Goal: Information Seeking & Learning: Learn about a topic

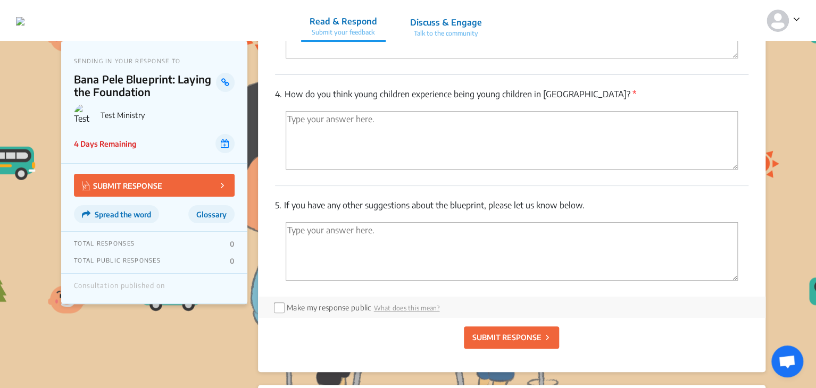
scroll to position [1990, 0]
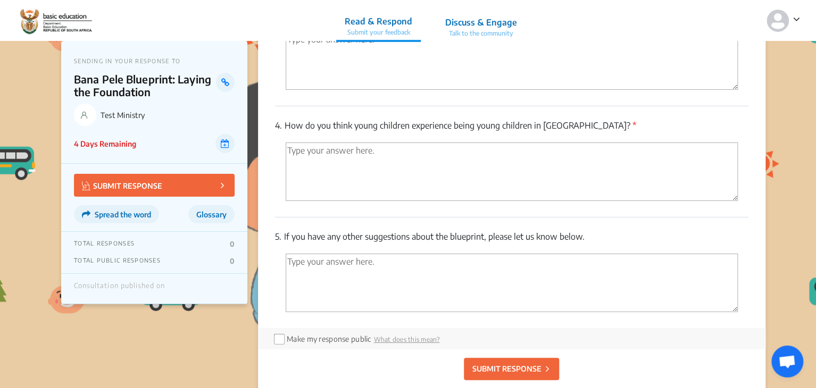
scroll to position [1955, 0]
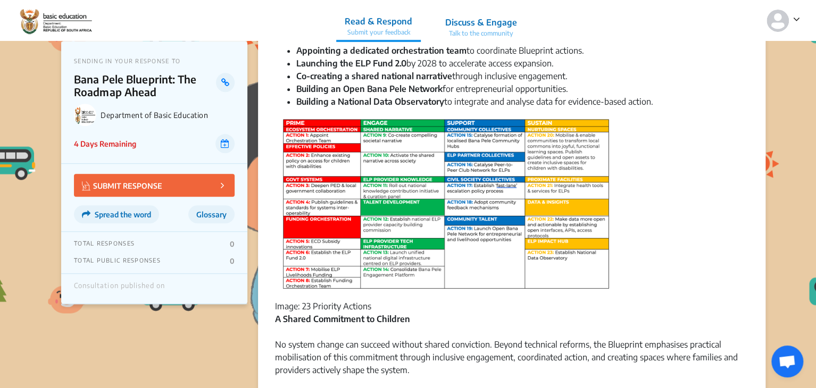
scroll to position [500, 0]
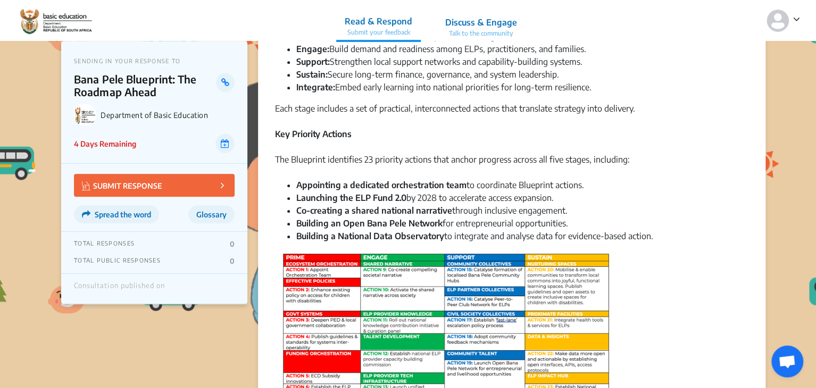
scroll to position [303, 0]
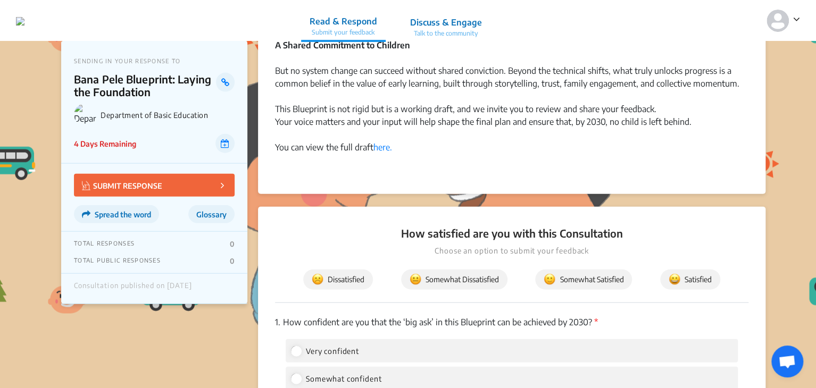
scroll to position [1174, 0]
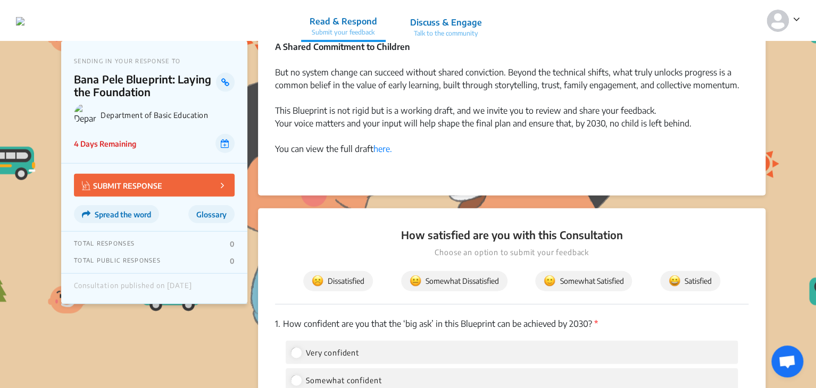
click at [419, 177] on div at bounding box center [511, 174] width 473 height 13
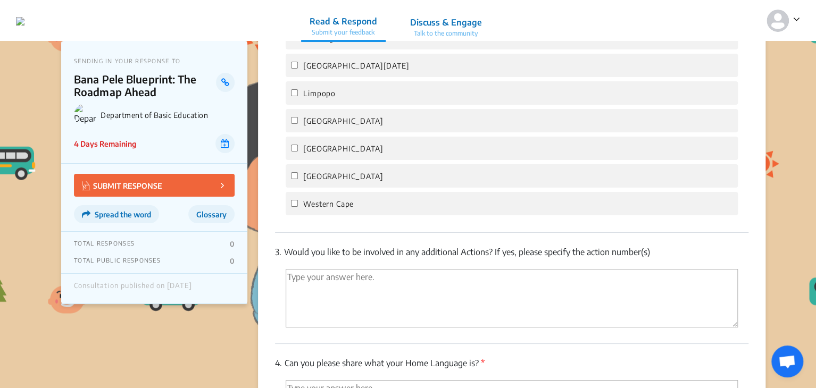
scroll to position [1938, 0]
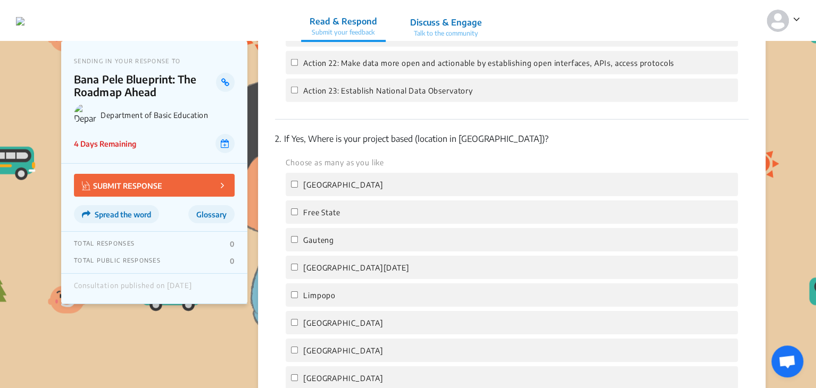
scroll to position [1796, 0]
